Goal: Information Seeking & Learning: Learn about a topic

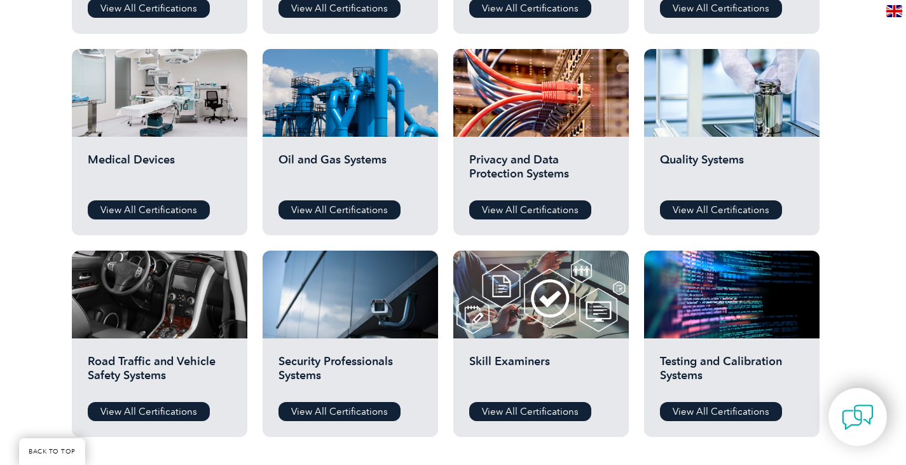
scroll to position [890, 0]
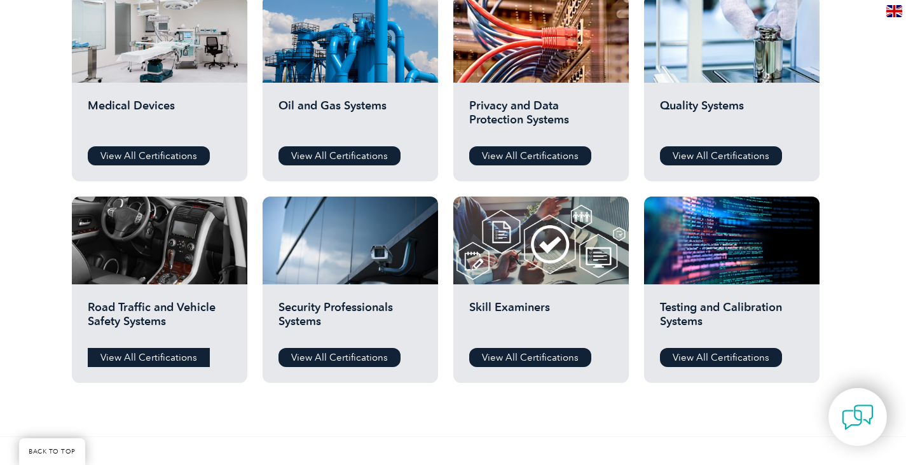
click at [144, 357] on link "View All Certifications" at bounding box center [149, 357] width 122 height 19
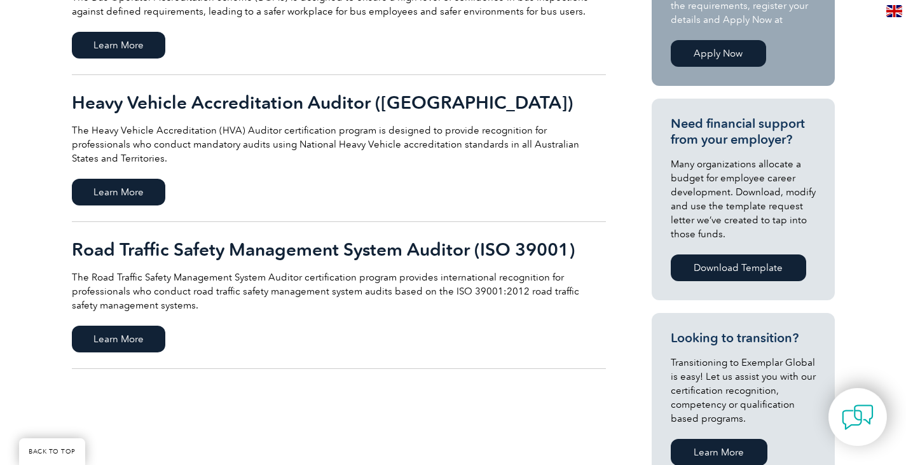
scroll to position [254, 0]
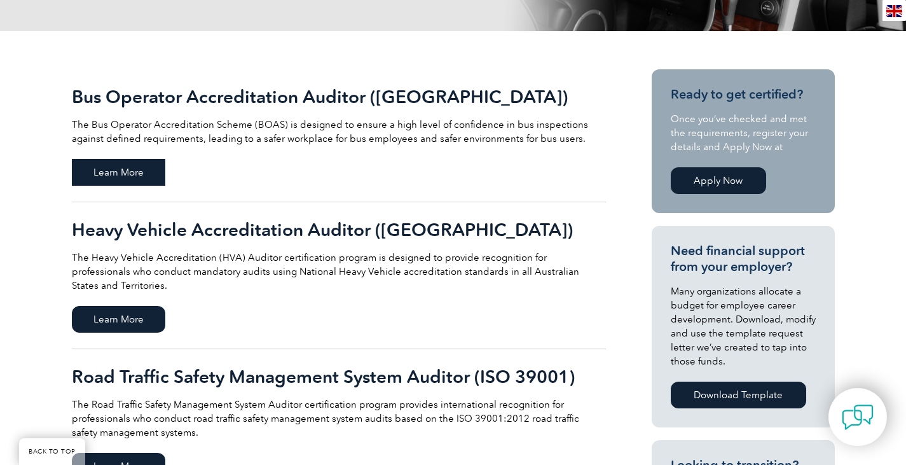
click at [137, 166] on span "Learn More" at bounding box center [118, 172] width 93 height 27
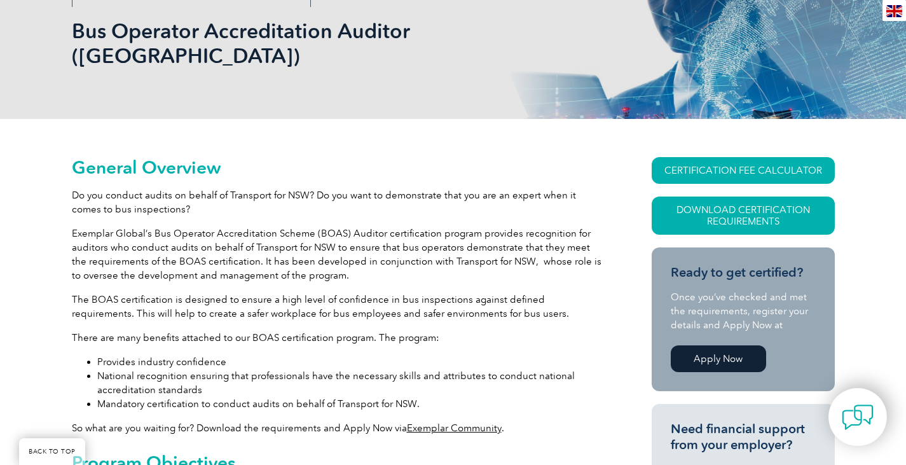
scroll to position [191, 0]
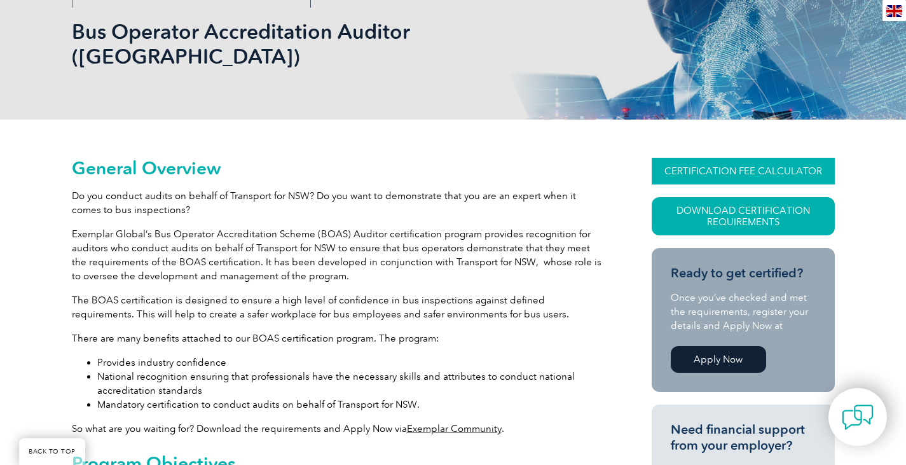
click at [737, 158] on link "CERTIFICATION FEE CALCULATOR" at bounding box center [743, 171] width 183 height 27
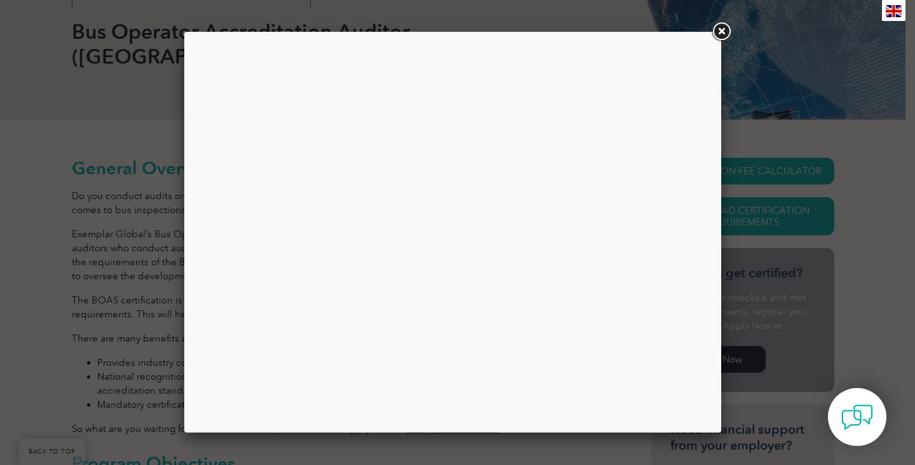
click at [717, 28] on link at bounding box center [721, 31] width 23 height 23
